Goal: Task Accomplishment & Management: Manage account settings

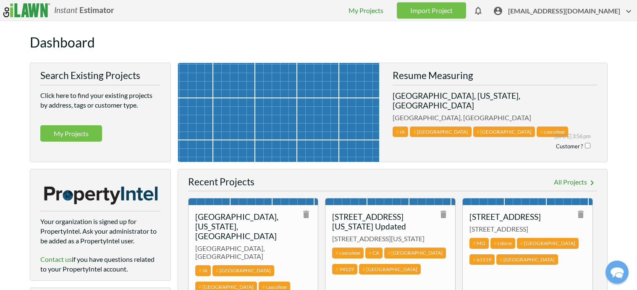
click at [550, 12] on span "[EMAIL_ADDRESS][DOMAIN_NAME]" at bounding box center [571, 12] width 126 height 13
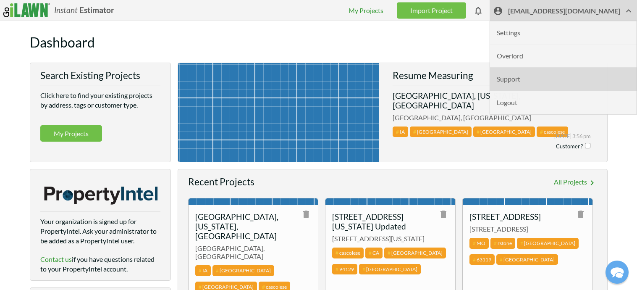
click at [545, 76] on li "Support" at bounding box center [563, 79] width 147 height 23
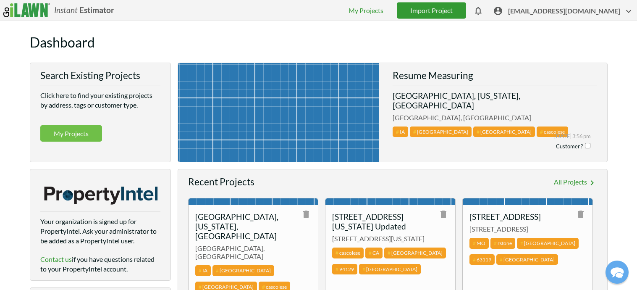
click at [445, 11] on link "Import Project" at bounding box center [431, 10] width 69 height 16
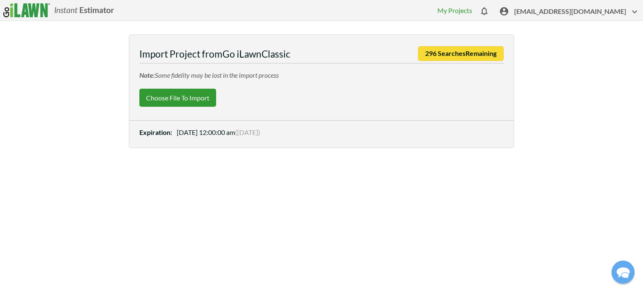
click at [174, 97] on label "Choose File to Import" at bounding box center [177, 98] width 77 height 18
click at [0, 0] on input "Choose File to Import" at bounding box center [0, 0] width 0 height 0
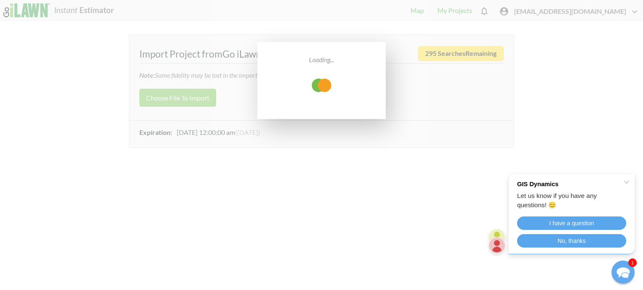
select select "low"
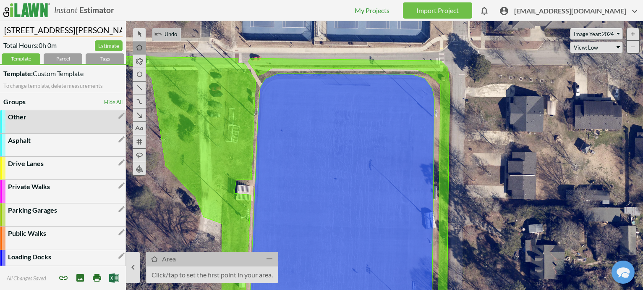
drag, startPoint x: 69, startPoint y: 33, endPoint x: -28, endPoint y: 32, distance: 97.4
click at [0, 32] on html "Instant Estimator  [EMAIL_ADDRESS][DOMAIN_NAME] My Projects Import Project The…" at bounding box center [321, 145] width 643 height 290
type input "Oxford College Athletic [PERSON_NAME]"
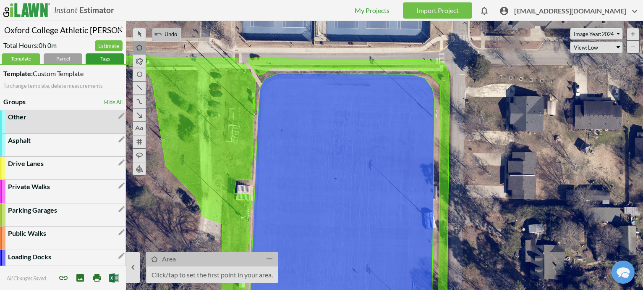
click at [95, 58] on div "Tags" at bounding box center [105, 58] width 39 height 10
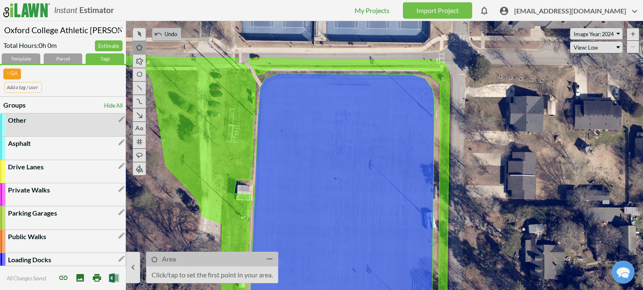
click at [27, 86] on input "text" at bounding box center [23, 87] width 38 height 10
type input "emory1"
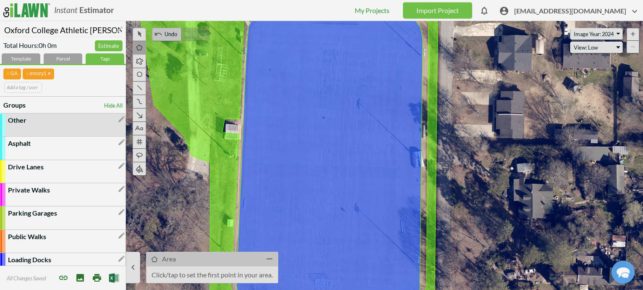
drag, startPoint x: 449, startPoint y: 103, endPoint x: 444, endPoint y: 57, distance: 46.5
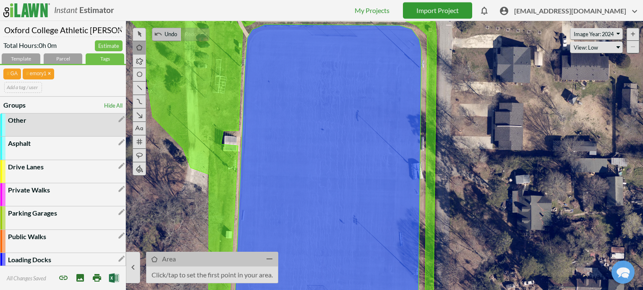
click at [458, 10] on link "Import Project" at bounding box center [437, 10] width 69 height 16
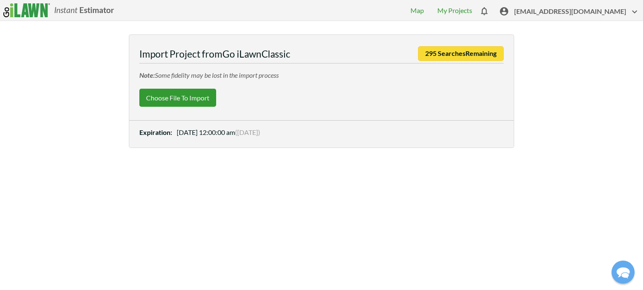
click at [183, 94] on label "Choose File to Import" at bounding box center [177, 98] width 77 height 18
click at [0, 0] on input "Choose File to Import" at bounding box center [0, 0] width 0 height 0
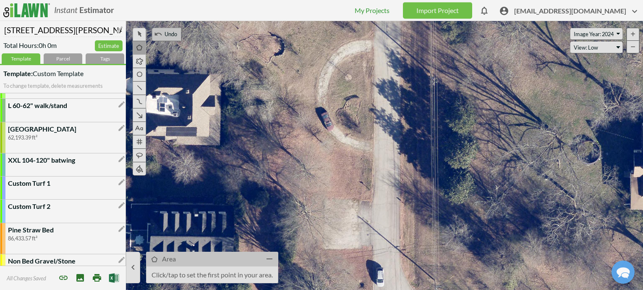
scroll to position [462, 0]
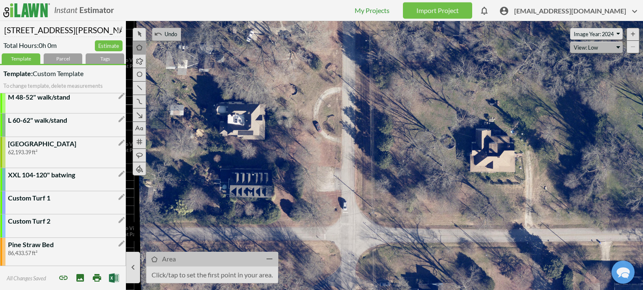
click at [594, 50] on select "Refresh View: Low View: Med View: High View: Low North View: [GEOGRAPHIC_DATA] …" at bounding box center [596, 48] width 53 height 12
select select "bing"
click at [570, 42] on select "Refresh View: Low View: Med View: High View: Low North View: [GEOGRAPHIC_DATA] …" at bounding box center [596, 48] width 53 height 12
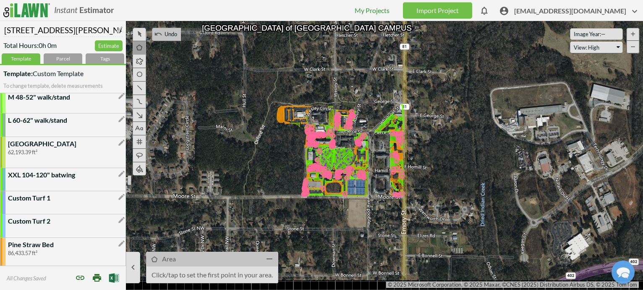
drag, startPoint x: 391, startPoint y: 162, endPoint x: 347, endPoint y: 46, distance: 124.6
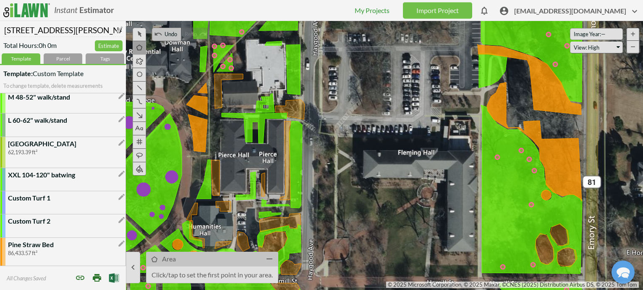
click at [347, 115] on icon at bounding box center [321, 155] width 643 height 269
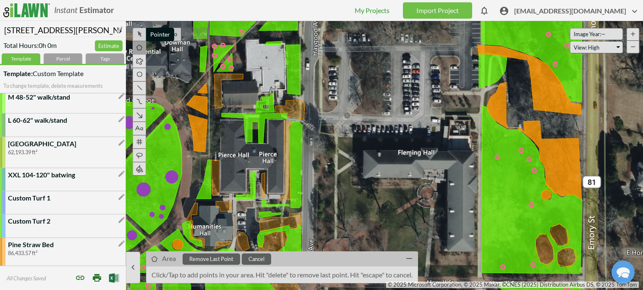
click at [141, 35] on icon at bounding box center [139, 33] width 9 height 10
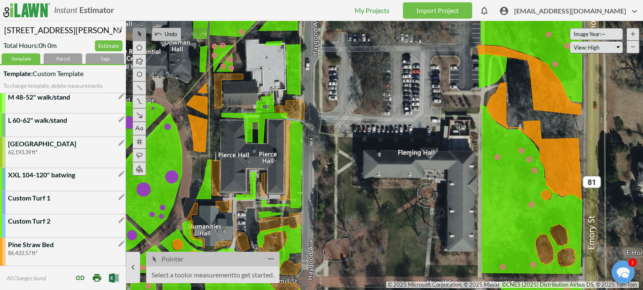
scroll to position [0, 0]
click at [293, 72] on icon at bounding box center [293, 70] width 14 height 50
select select "23553100"
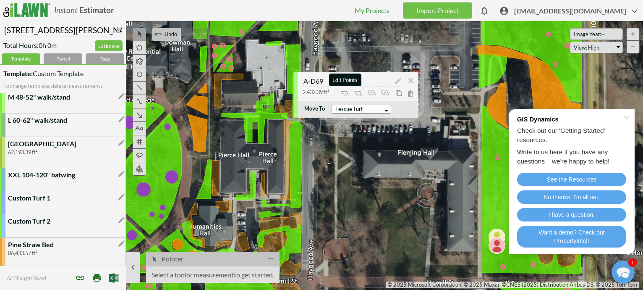
click at [349, 94] on icon at bounding box center [345, 92] width 10 height 10
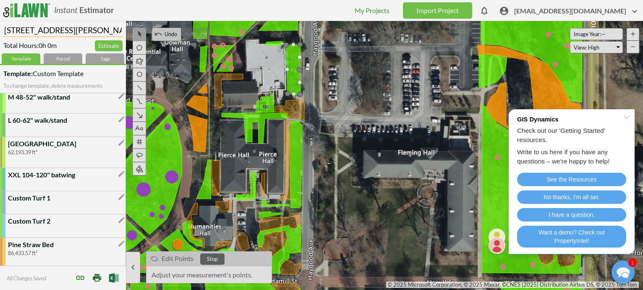
drag, startPoint x: 63, startPoint y: 31, endPoint x: -46, endPoint y: 31, distance: 109.2
click at [0, 31] on html "Instant Estimator  [EMAIL_ADDRESS][DOMAIN_NAME] My Projects Import Project The…" at bounding box center [321, 145] width 643 height 290
type input "[GEOGRAPHIC_DATA]"
click at [101, 56] on div "Tags" at bounding box center [105, 58] width 39 height 10
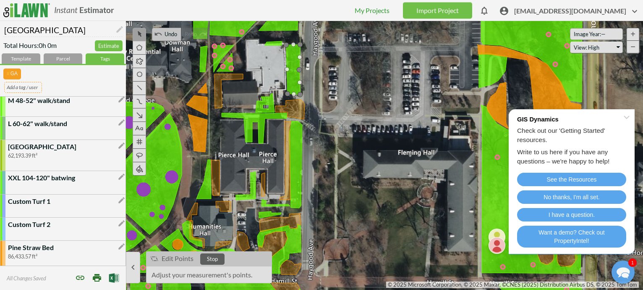
click at [32, 85] on input "text" at bounding box center [23, 87] width 38 height 10
type input "emory2"
click at [456, 8] on link "Import Project" at bounding box center [437, 10] width 69 height 16
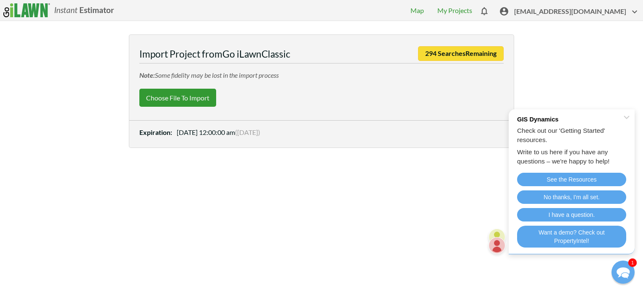
click at [181, 97] on label "Choose File to Import" at bounding box center [177, 98] width 77 height 18
click at [0, 0] on input "Choose File to Import" at bounding box center [0, 0] width 0 height 0
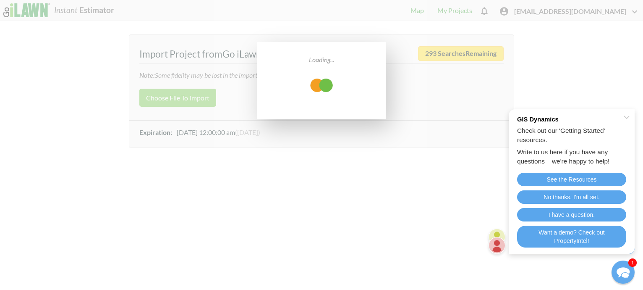
select select "low"
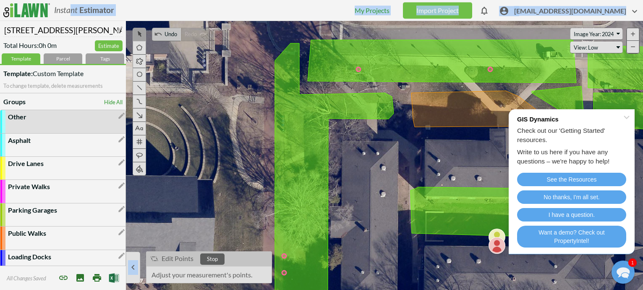
drag, startPoint x: 70, startPoint y: 26, endPoint x: -16, endPoint y: 30, distance: 86.2
click at [0, 30] on html "Instant Estimator  [EMAIL_ADDRESS][DOMAIN_NAME] My Projects Import Project The…" at bounding box center [321, 145] width 643 height 290
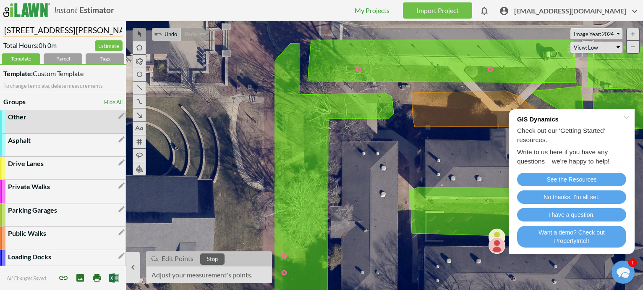
click at [61, 31] on input "[STREET_ADDRESS][PERSON_NAME]" at bounding box center [62, 29] width 119 height 16
type input "[GEOGRAPHIC_DATA] Orange Areas"
click at [98, 57] on div "Tags" at bounding box center [105, 58] width 39 height 10
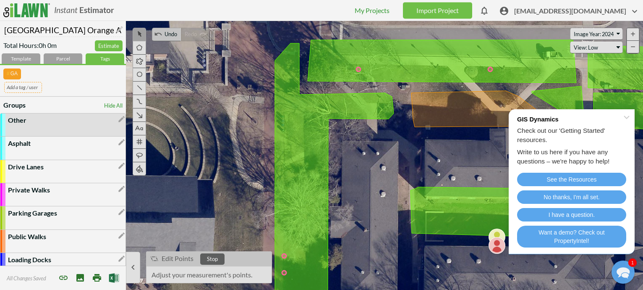
click at [33, 84] on input "text" at bounding box center [23, 87] width 38 height 10
type input "emory3"
click at [472, 9] on link "Import Project" at bounding box center [437, 10] width 69 height 16
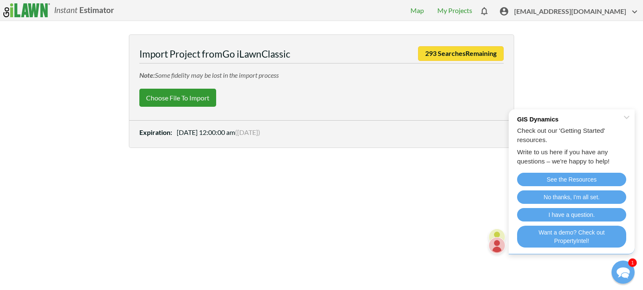
click at [188, 99] on label "Choose File to Import" at bounding box center [177, 98] width 77 height 18
click at [0, 0] on input "Choose File to Import" at bounding box center [0, 0] width 0 height 0
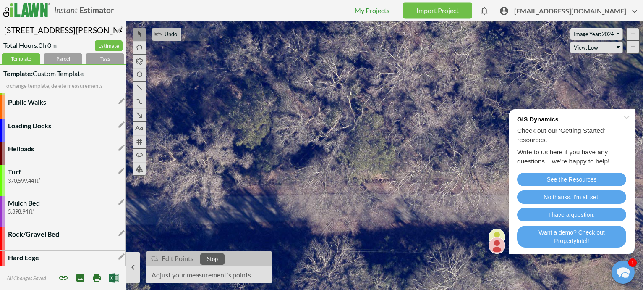
scroll to position [126, 0]
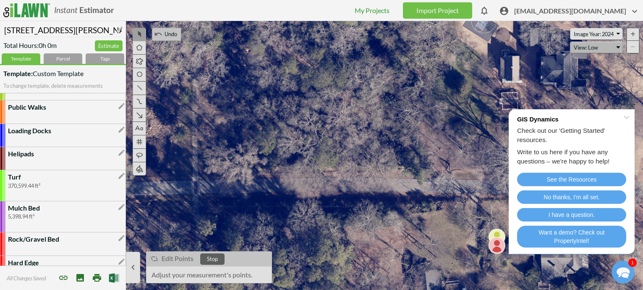
click at [592, 47] on select "Refresh View: Low View: Med View: High View: Low North View: [GEOGRAPHIC_DATA] …" at bounding box center [596, 48] width 53 height 12
select select "bing"
click at [570, 42] on select "Refresh View: Low View: Med View: High View: Low North View: [GEOGRAPHIC_DATA] …" at bounding box center [596, 48] width 53 height 12
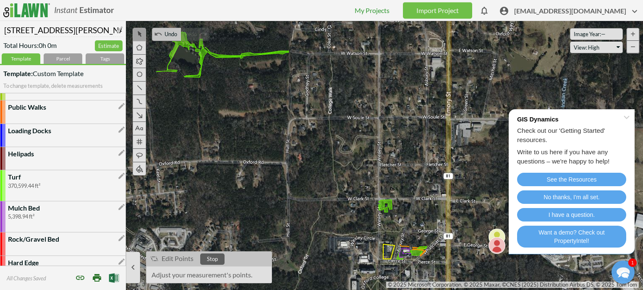
drag, startPoint x: 349, startPoint y: 159, endPoint x: 327, endPoint y: 90, distance: 72.0
click at [327, 90] on icon "Oxford College of Emory YELLOW AREAS" at bounding box center [313, 118] width 643 height 269
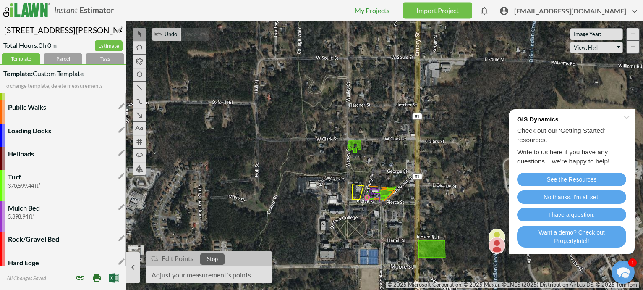
drag, startPoint x: 373, startPoint y: 157, endPoint x: 336, endPoint y: 101, distance: 66.7
click at [336, 97] on icon at bounding box center [282, 59] width 643 height 269
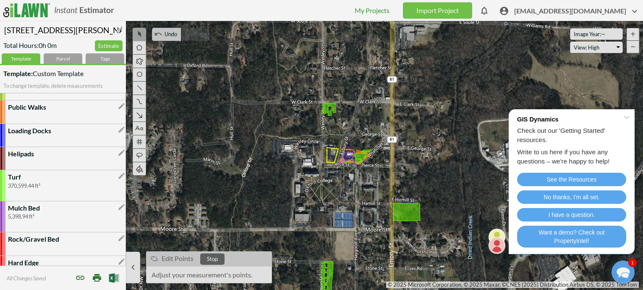
drag, startPoint x: 369, startPoint y: 161, endPoint x: 356, endPoint y: 112, distance: 50.8
click at [357, 114] on icon at bounding box center [257, 22] width 643 height 269
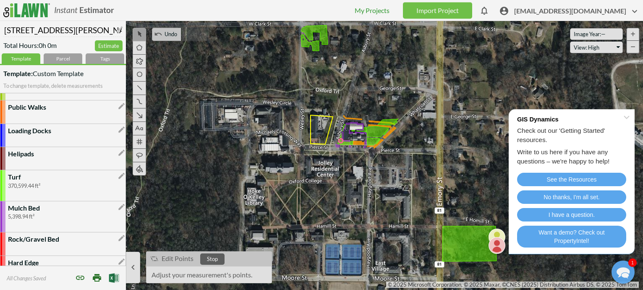
drag, startPoint x: 367, startPoint y: 126, endPoint x: 393, endPoint y: 146, distance: 32.7
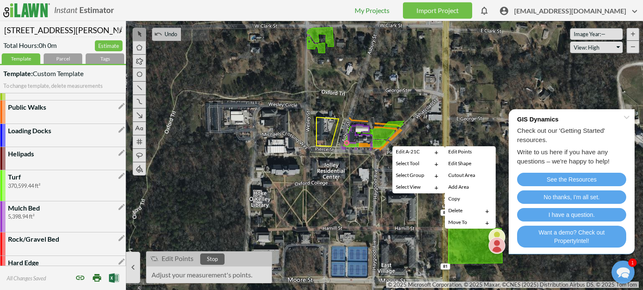
click at [373, 156] on icon at bounding box center [352, 176] width 643 height 269
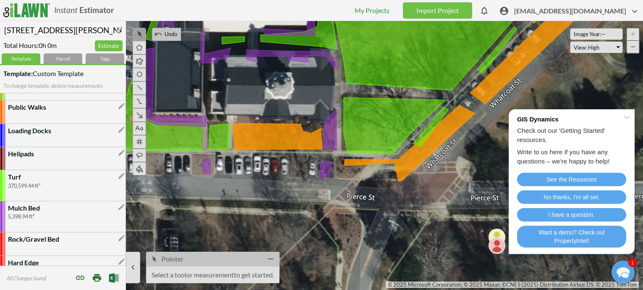
click at [368, 126] on icon at bounding box center [395, 125] width 102 height 56
select select "23553166"
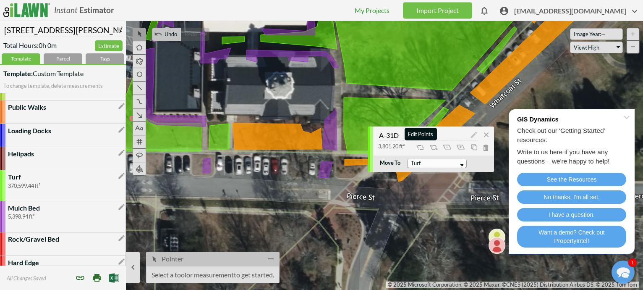
click at [421, 147] on icon at bounding box center [421, 146] width 10 height 10
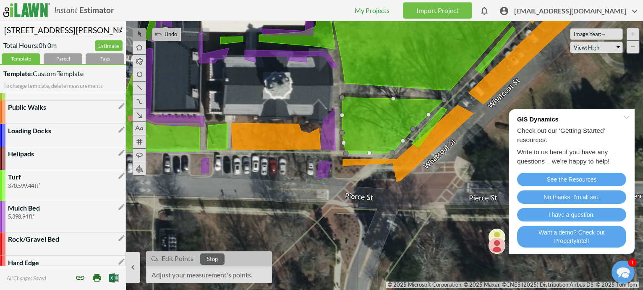
drag, startPoint x: 343, startPoint y: 130, endPoint x: 338, endPoint y: 130, distance: 5.0
click at [338, 130] on icon at bounding box center [319, 155] width 643 height 269
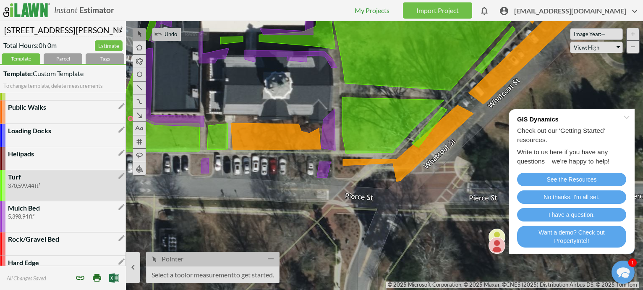
click at [343, 132] on icon at bounding box center [393, 125] width 102 height 56
select select "23553166"
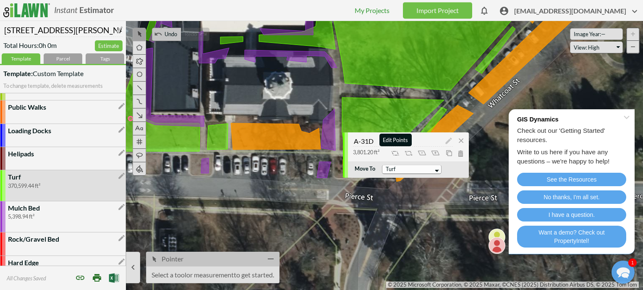
click at [397, 152] on icon at bounding box center [395, 152] width 10 height 10
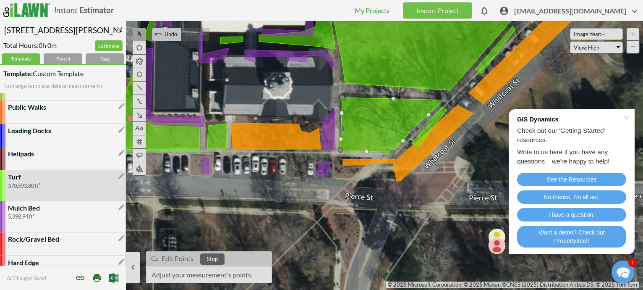
click at [418, 190] on icon at bounding box center [319, 155] width 643 height 269
drag, startPoint x: 67, startPoint y: 29, endPoint x: -16, endPoint y: 27, distance: 82.7
click at [0, 27] on html "Instant Estimator  [EMAIL_ADDRESS][DOMAIN_NAME] My Projects Import Project The…" at bounding box center [321, 145] width 643 height 290
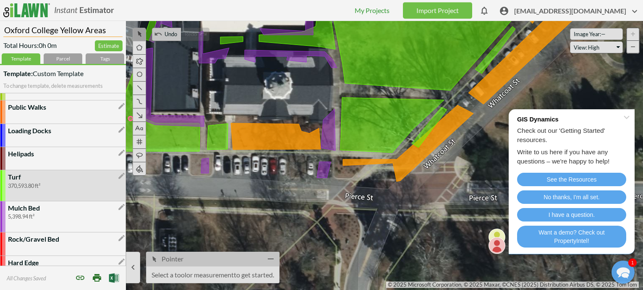
type input "Oxford College Yellow Areas"
click at [96, 57] on div "Tags" at bounding box center [105, 58] width 39 height 10
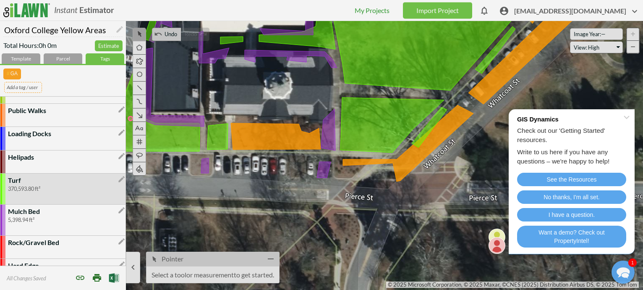
click at [38, 83] on input "text" at bounding box center [23, 87] width 38 height 10
type input "emory4"
click at [558, 12] on span "[EMAIL_ADDRESS][DOMAIN_NAME]" at bounding box center [577, 12] width 126 height 13
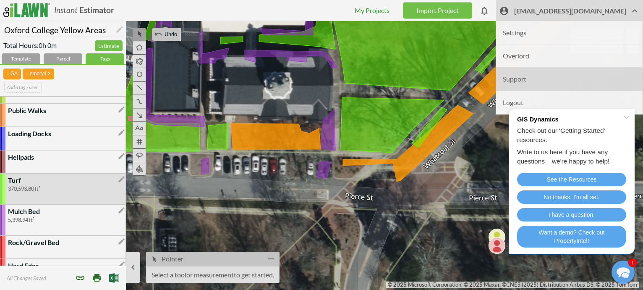
click at [546, 81] on li "Support" at bounding box center [569, 79] width 147 height 23
